Goal: Task Accomplishment & Management: Manage account settings

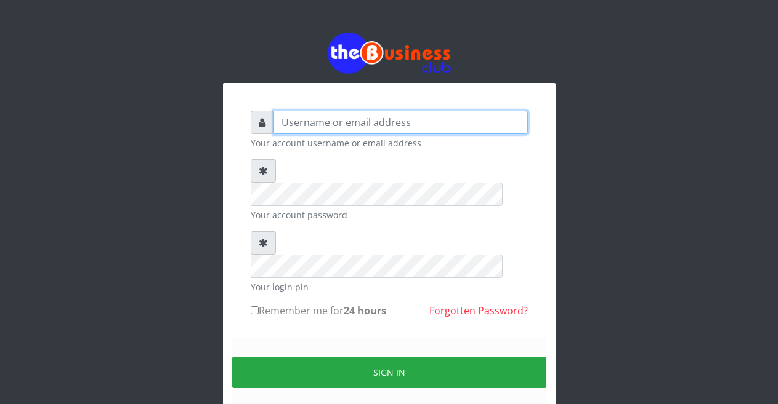
click at [313, 125] on input "text" at bounding box center [400, 122] width 254 height 23
type input "Malamsidi3030"
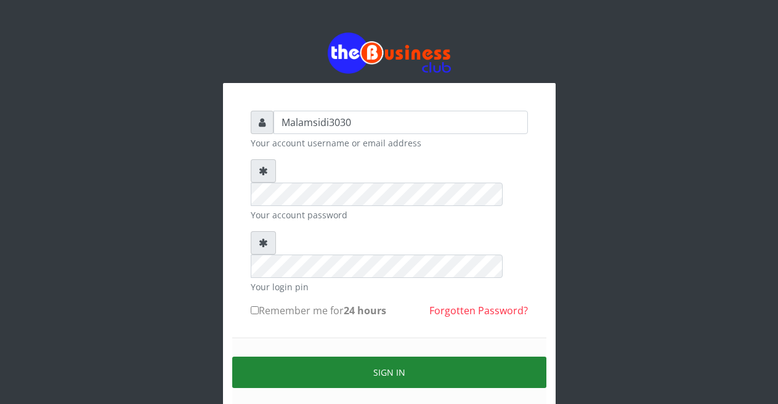
click at [353, 357] on button "Sign in" at bounding box center [389, 372] width 314 height 31
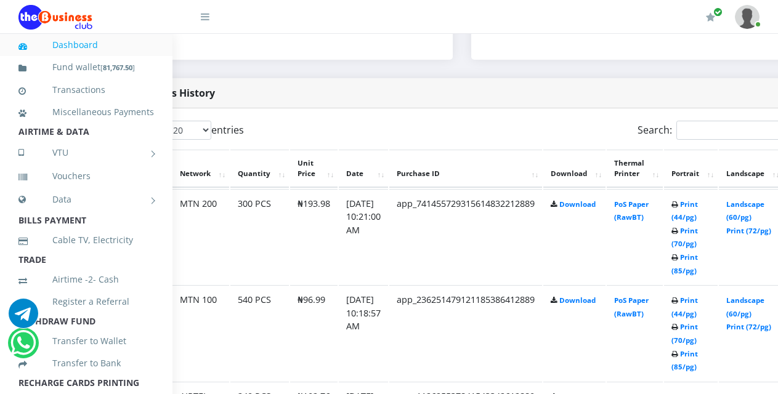
scroll to position [590, 81]
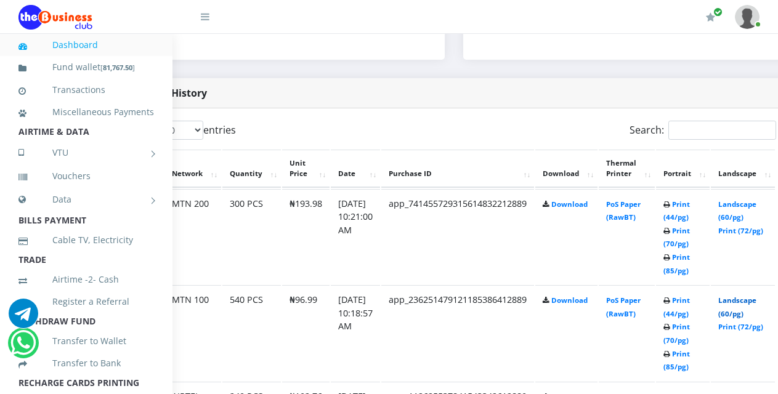
click at [744, 303] on link "Landscape (60/pg)" at bounding box center [737, 306] width 38 height 23
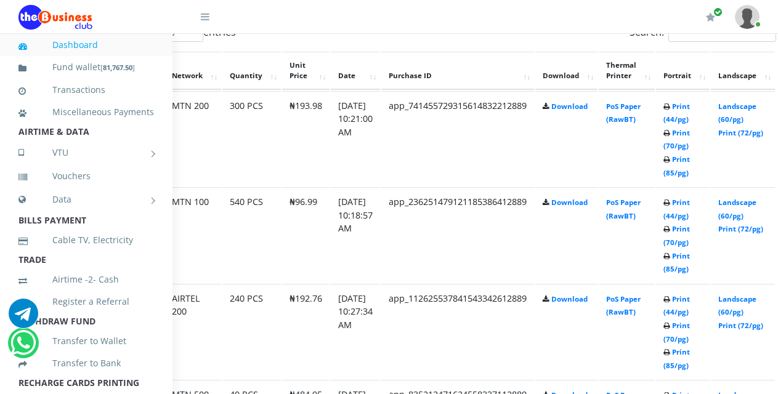
scroll to position [678, 81]
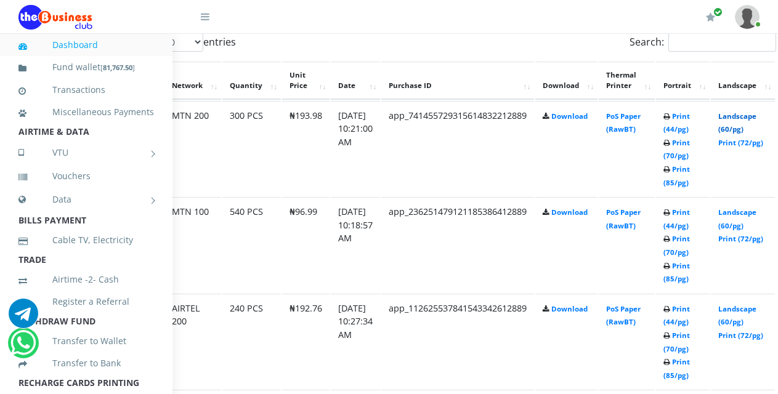
click at [743, 118] on link "Landscape (60/pg)" at bounding box center [737, 122] width 38 height 23
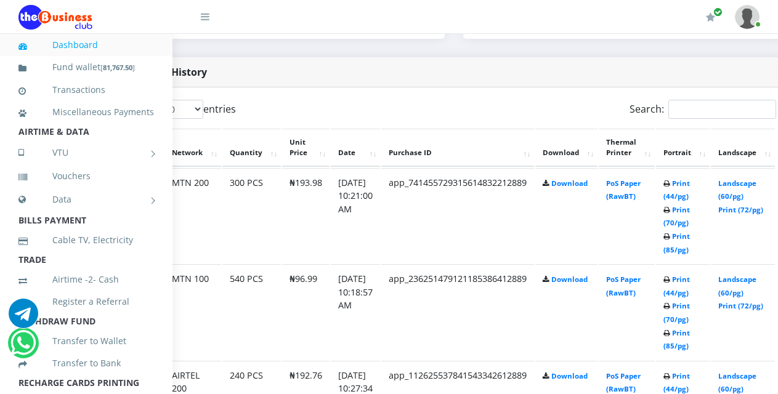
scroll to position [601, 81]
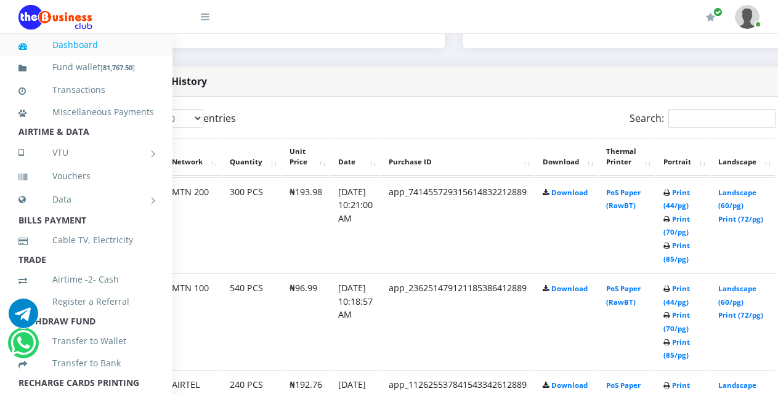
click at [388, 71] on div "Bulk Pins History" at bounding box center [453, 81] width 687 height 30
